Goal: Task Accomplishment & Management: Use online tool/utility

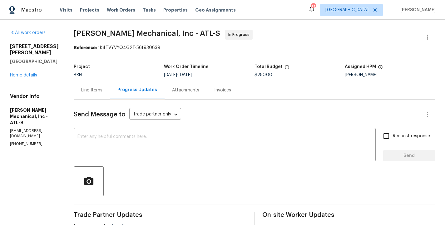
click at [100, 90] on div "Line Items" at bounding box center [91, 90] width 21 height 6
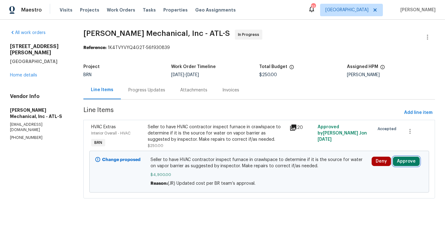
click at [402, 161] on button "Approve" at bounding box center [406, 161] width 27 height 9
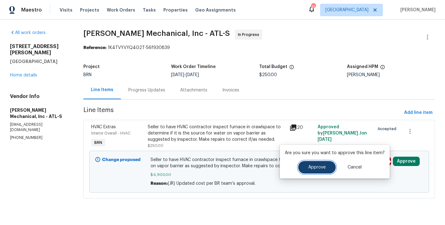
click at [322, 168] on span "Approve" at bounding box center [316, 167] width 17 height 5
